Goal: Task Accomplishment & Management: Manage account settings

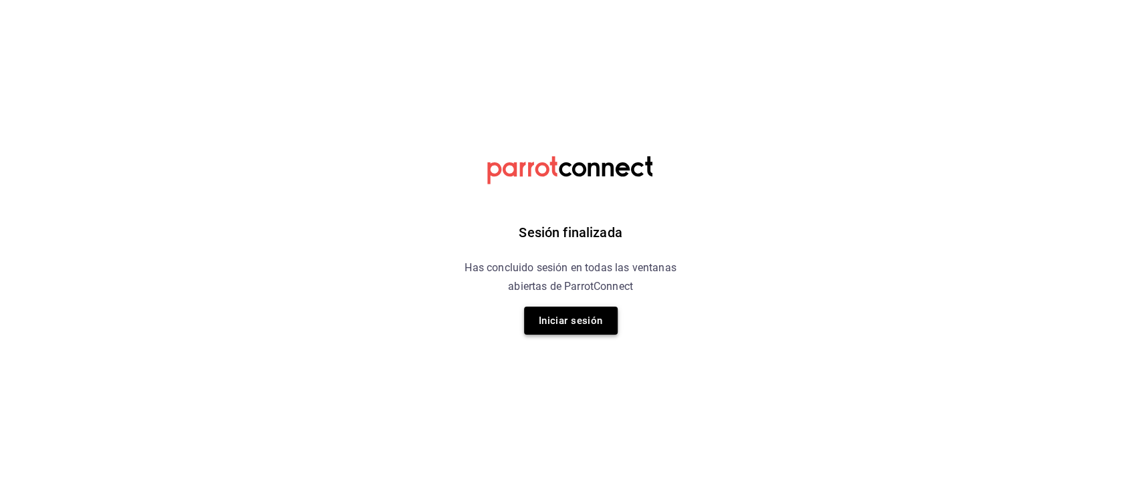
click at [577, 317] on button "Iniciar sesión" at bounding box center [571, 321] width 94 height 28
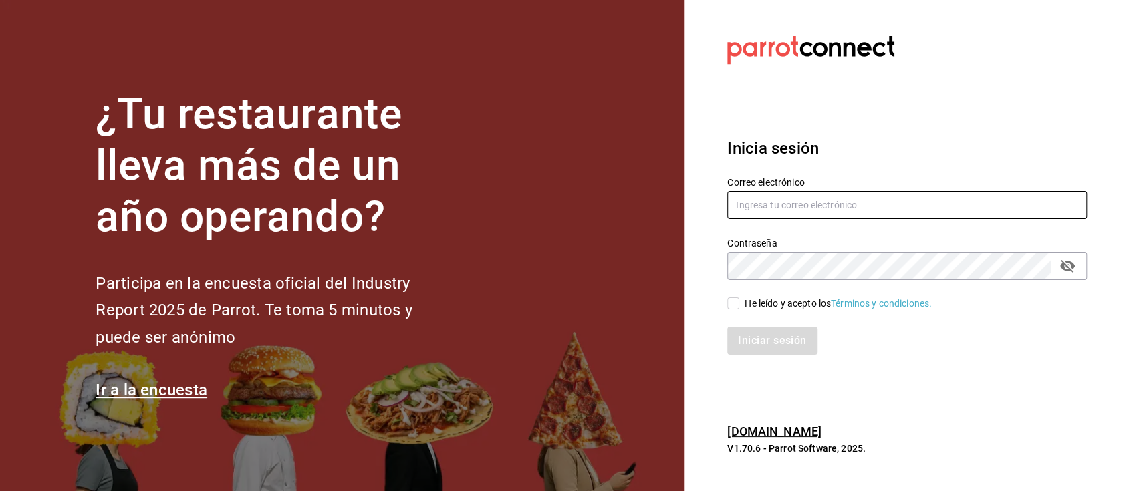
click at [786, 209] on input "text" at bounding box center [907, 205] width 360 height 28
type input "[EMAIL_ADDRESS][DOMAIN_NAME]"
click at [737, 302] on input "He leído y acepto los Términos y condiciones." at bounding box center [733, 303] width 12 height 12
checkbox input "true"
click at [761, 339] on button "Iniciar sesión" at bounding box center [772, 341] width 91 height 28
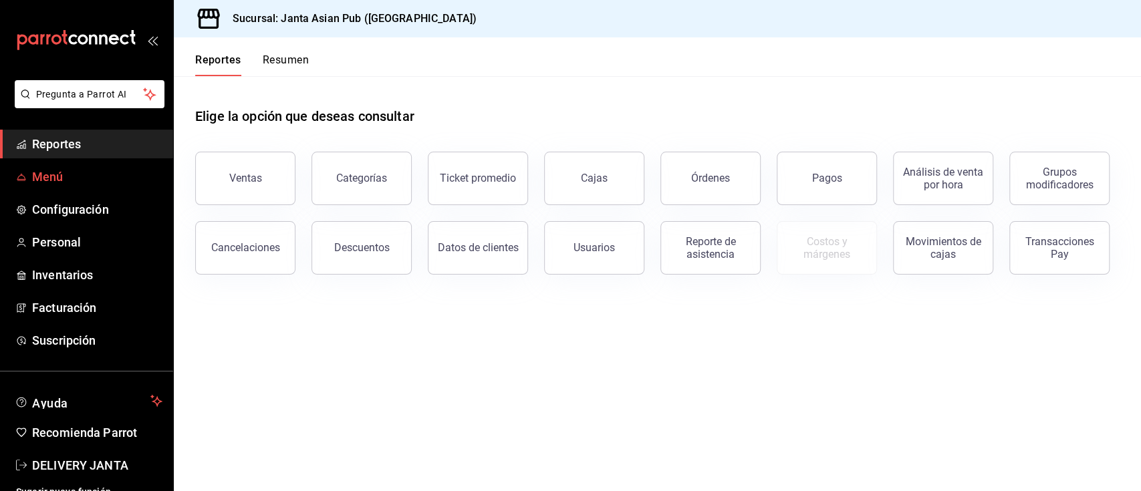
click at [118, 172] on span "Menú" at bounding box center [97, 177] width 130 height 18
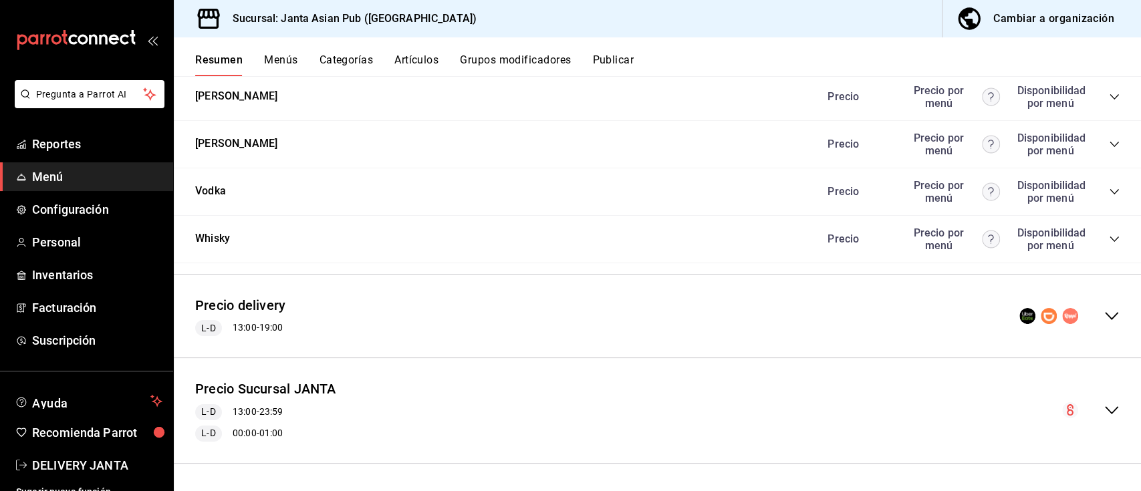
scroll to position [2618, 0]
click at [1103, 322] on icon "collapse-menu-row" at bounding box center [1111, 316] width 16 height 16
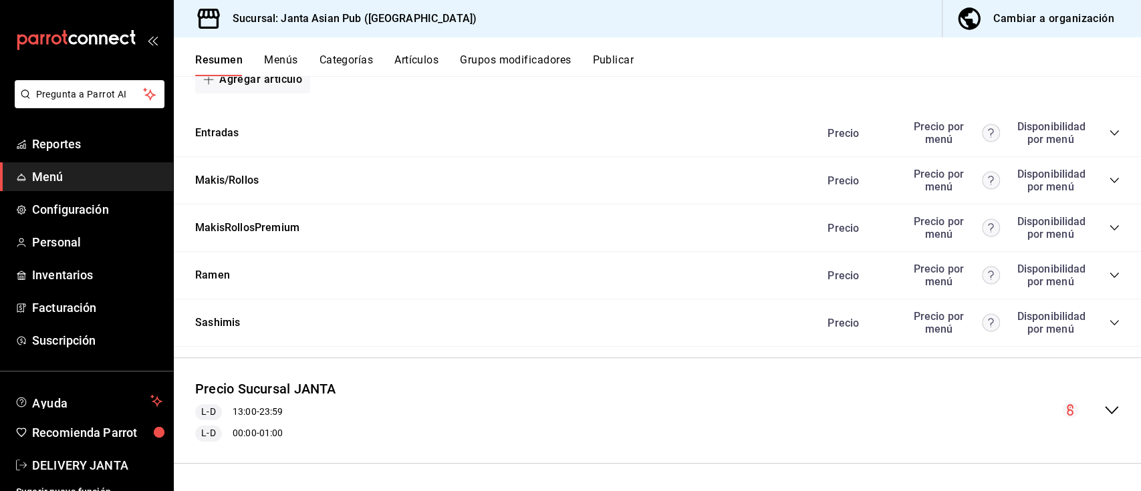
scroll to position [3892, 0]
click at [1109, 131] on icon "collapse-category-row" at bounding box center [1114, 133] width 11 height 11
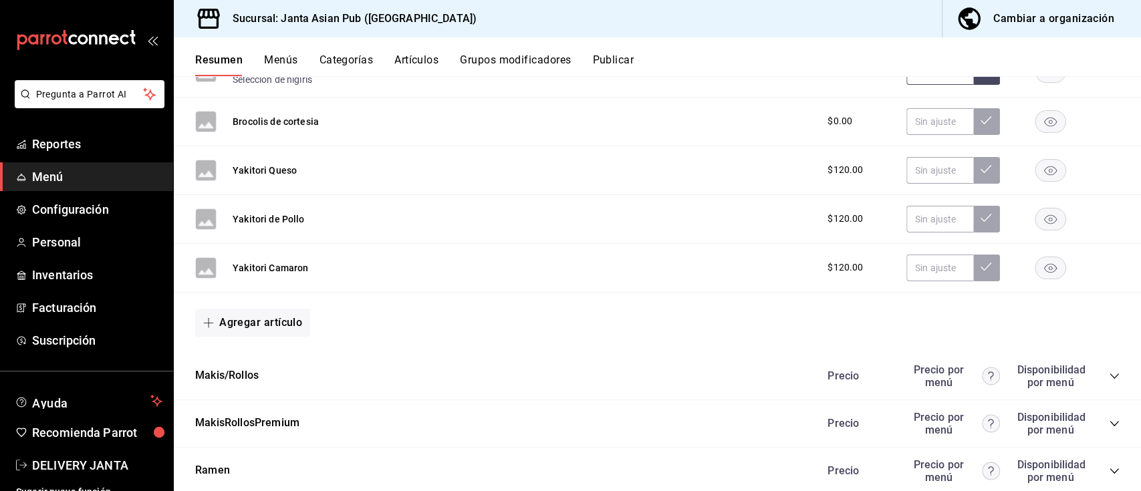
scroll to position [5174, 0]
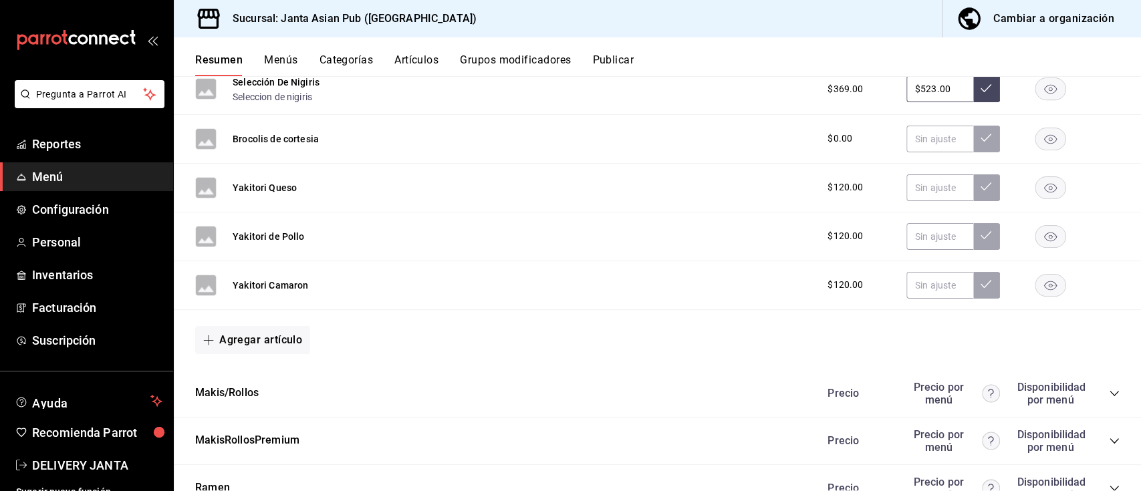
click at [1043, 296] on rect "button" at bounding box center [1050, 285] width 31 height 22
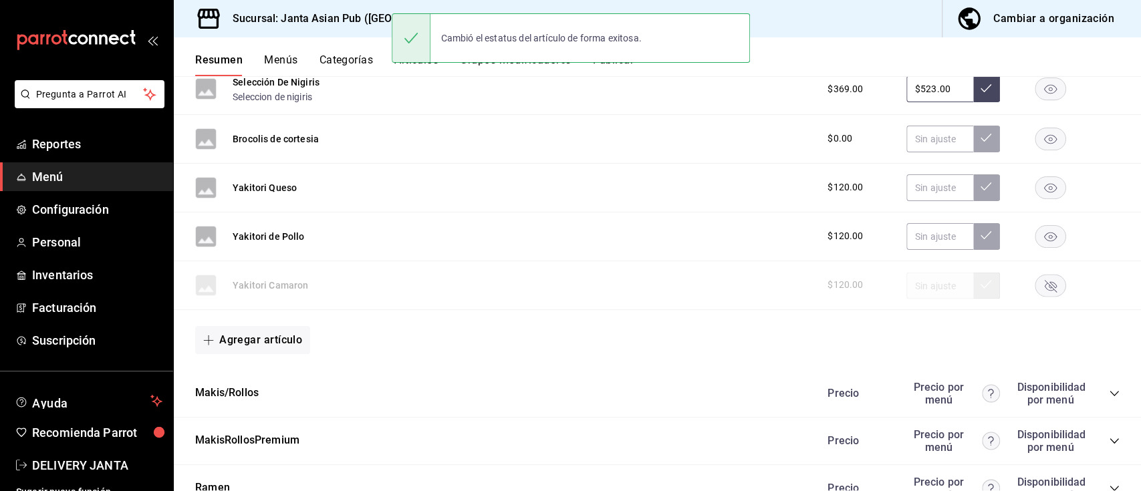
click at [1035, 247] on rect "button" at bounding box center [1050, 236] width 31 height 22
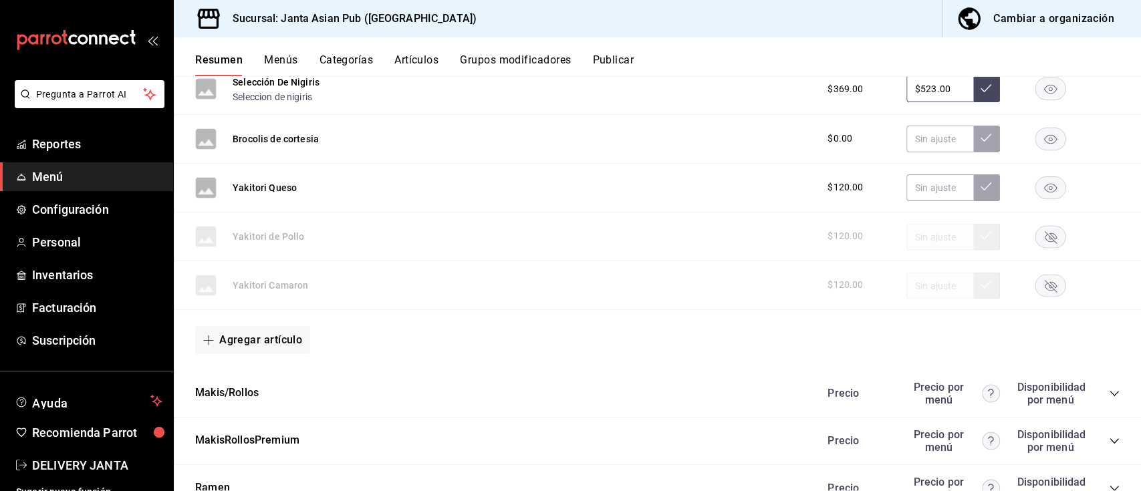
click at [1035, 198] on rect "button" at bounding box center [1050, 187] width 31 height 22
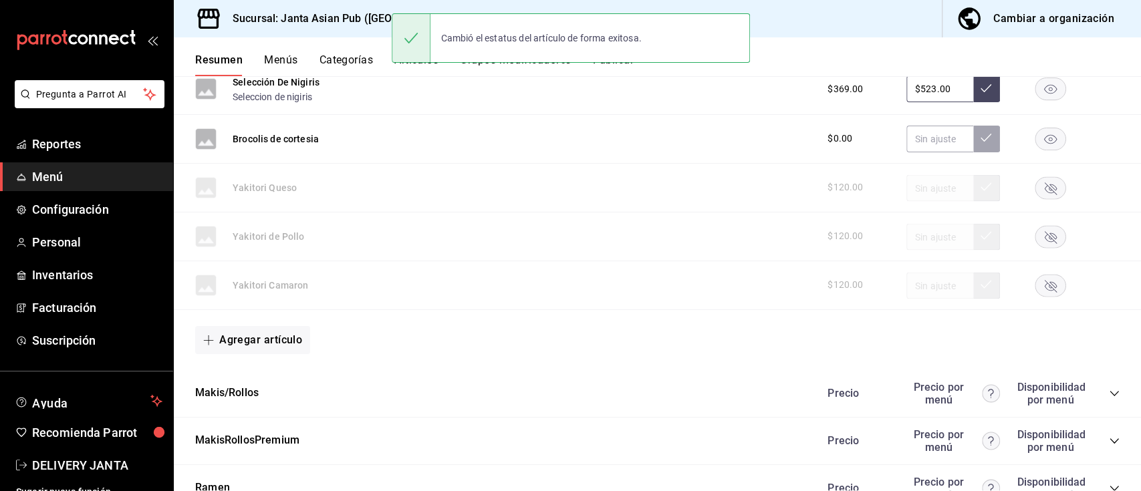
click at [1038, 150] on rect "button" at bounding box center [1050, 139] width 31 height 22
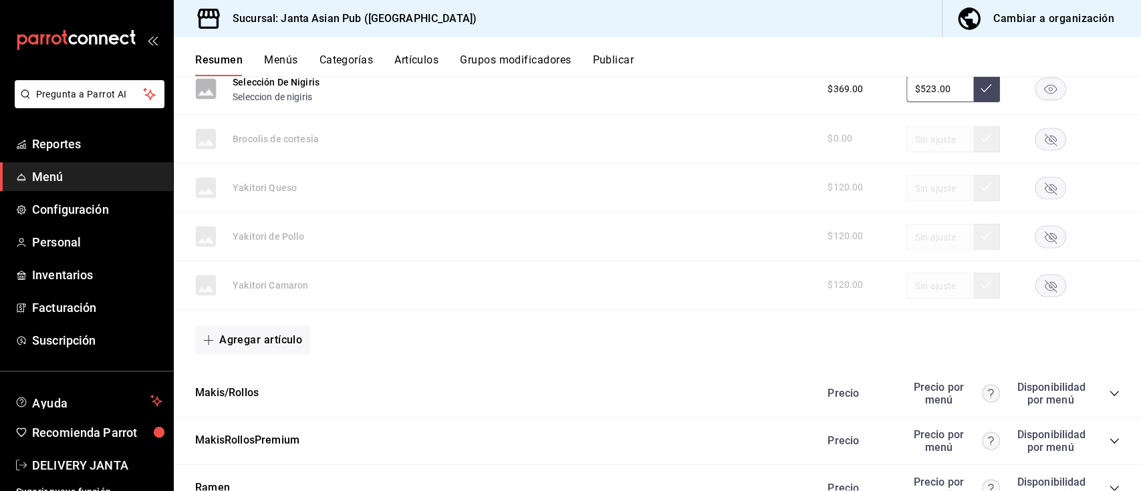
click at [1109, 399] on icon "collapse-category-row" at bounding box center [1114, 393] width 11 height 11
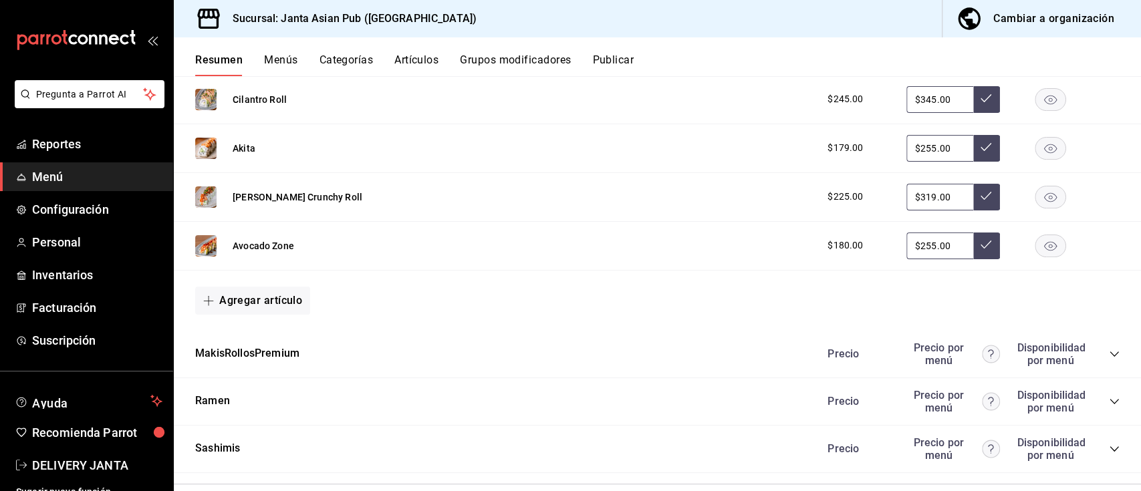
scroll to position [5817, 0]
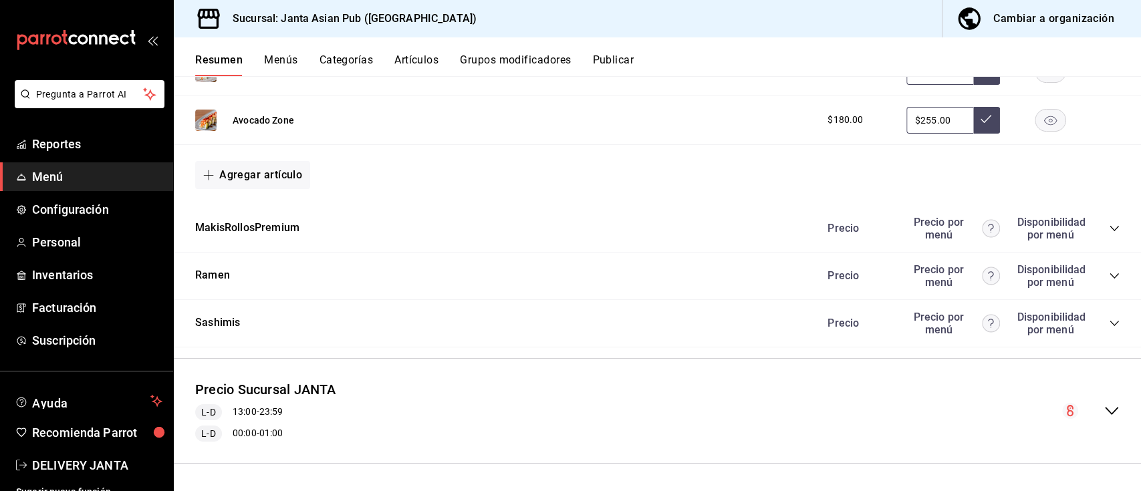
click at [1109, 227] on icon "collapse-category-row" at bounding box center [1113, 228] width 9 height 5
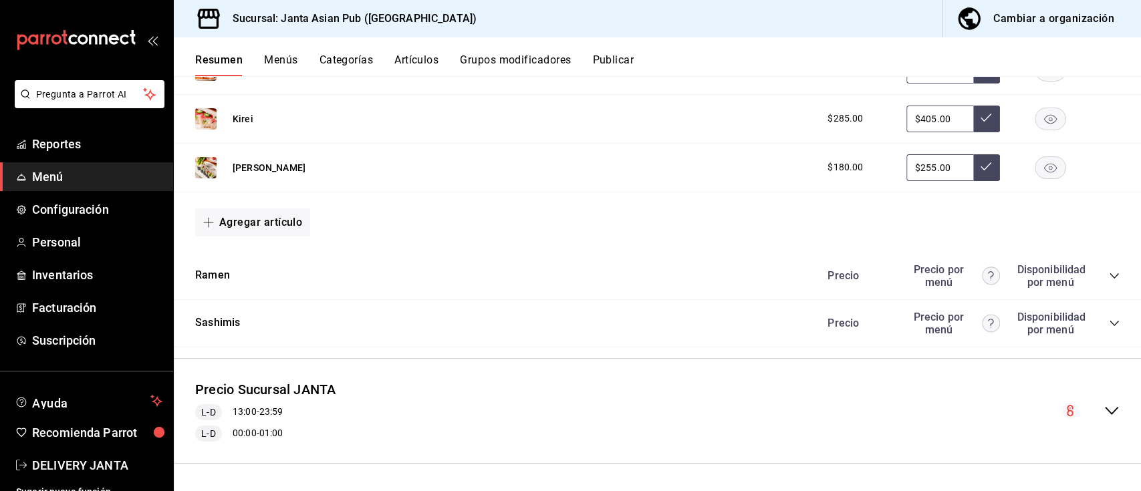
scroll to position [6657, 0]
click at [1109, 279] on icon "collapse-category-row" at bounding box center [1114, 276] width 11 height 11
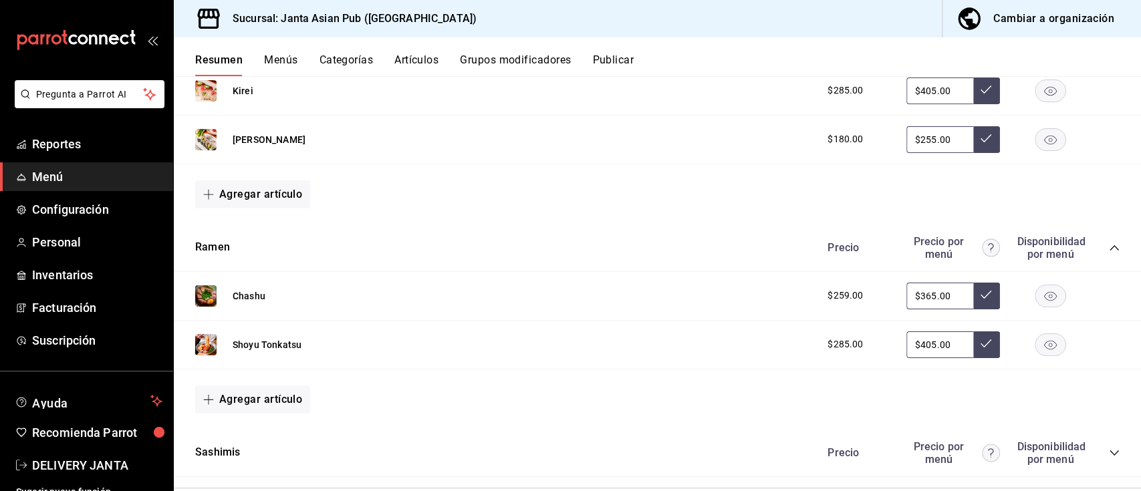
scroll to position [6815, 0]
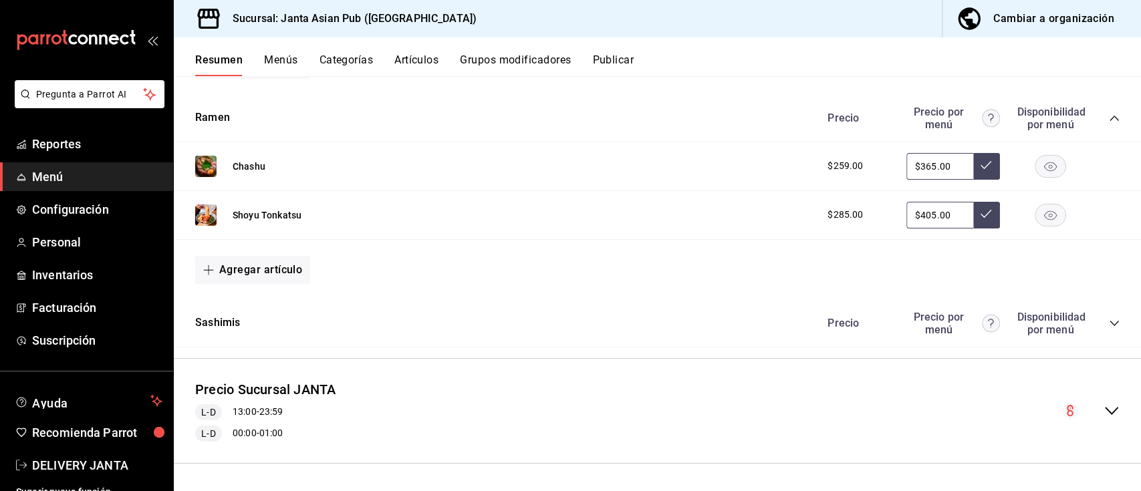
click at [1109, 322] on icon "collapse-category-row" at bounding box center [1114, 323] width 11 height 11
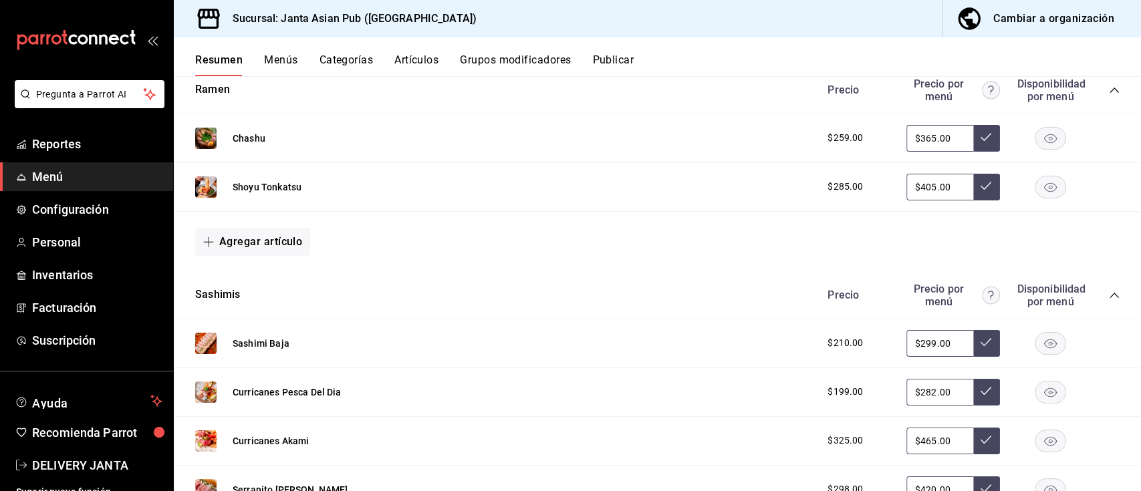
scroll to position [7264, 0]
